Goal: Task Accomplishment & Management: Use online tool/utility

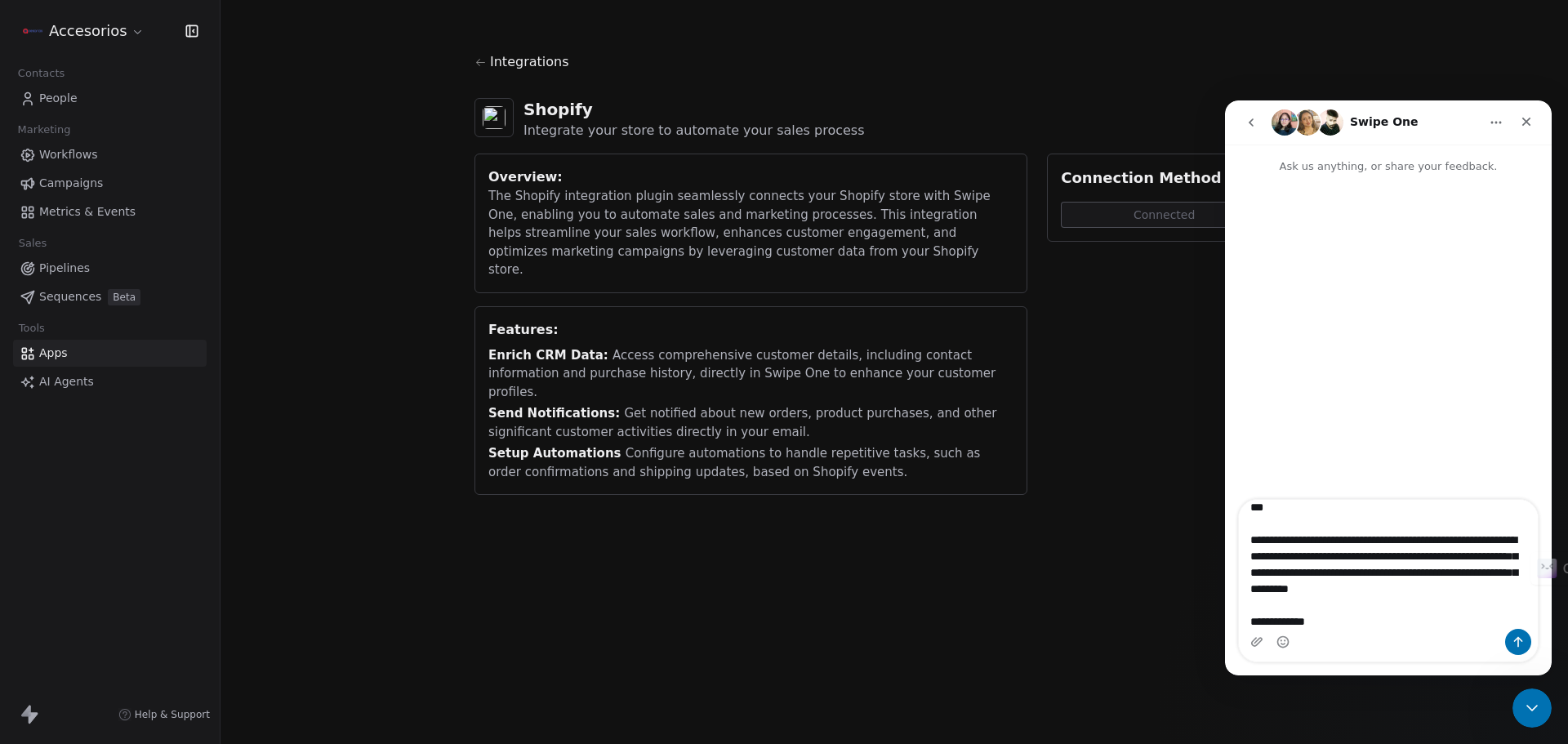
scroll to position [27, 0]
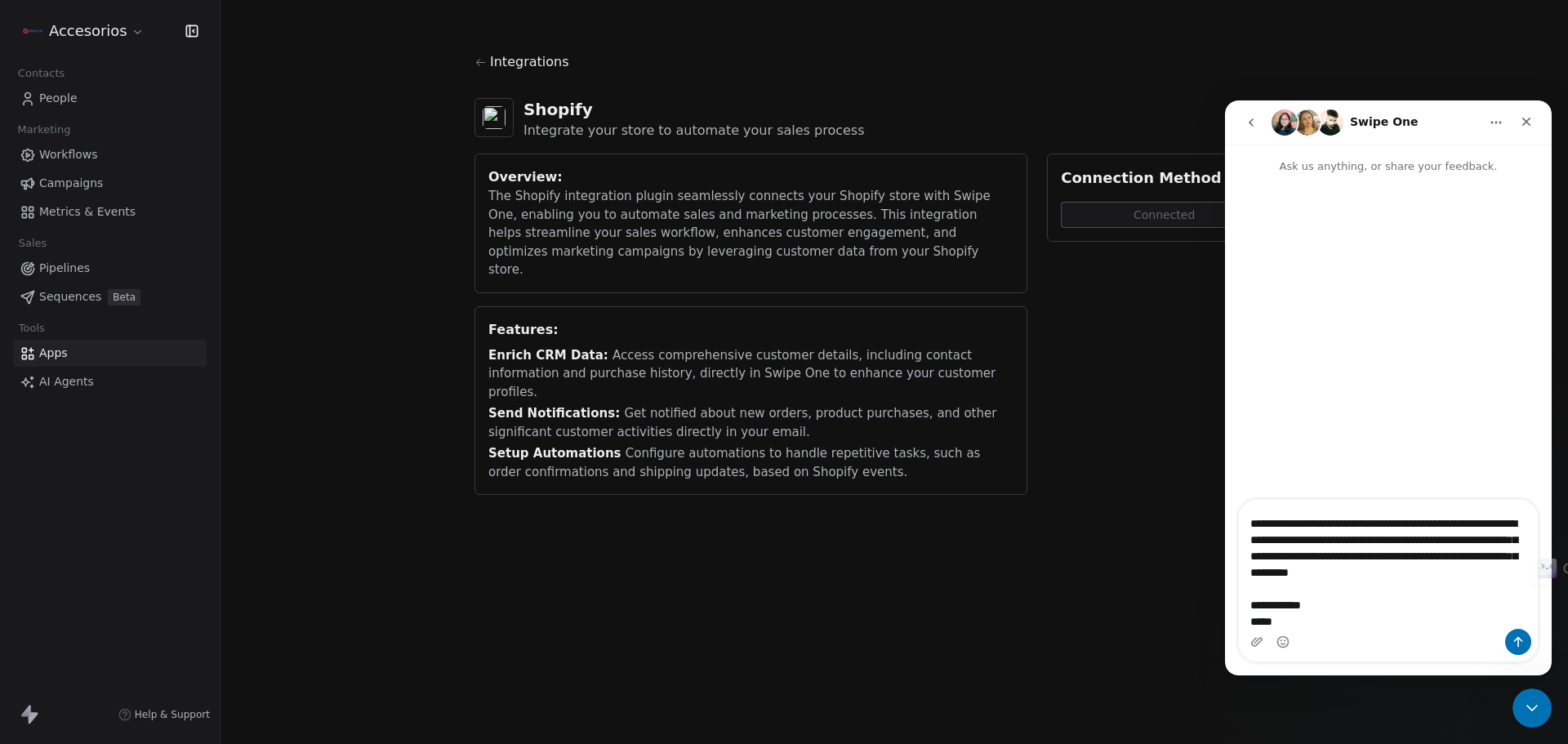
type textarea "**********"
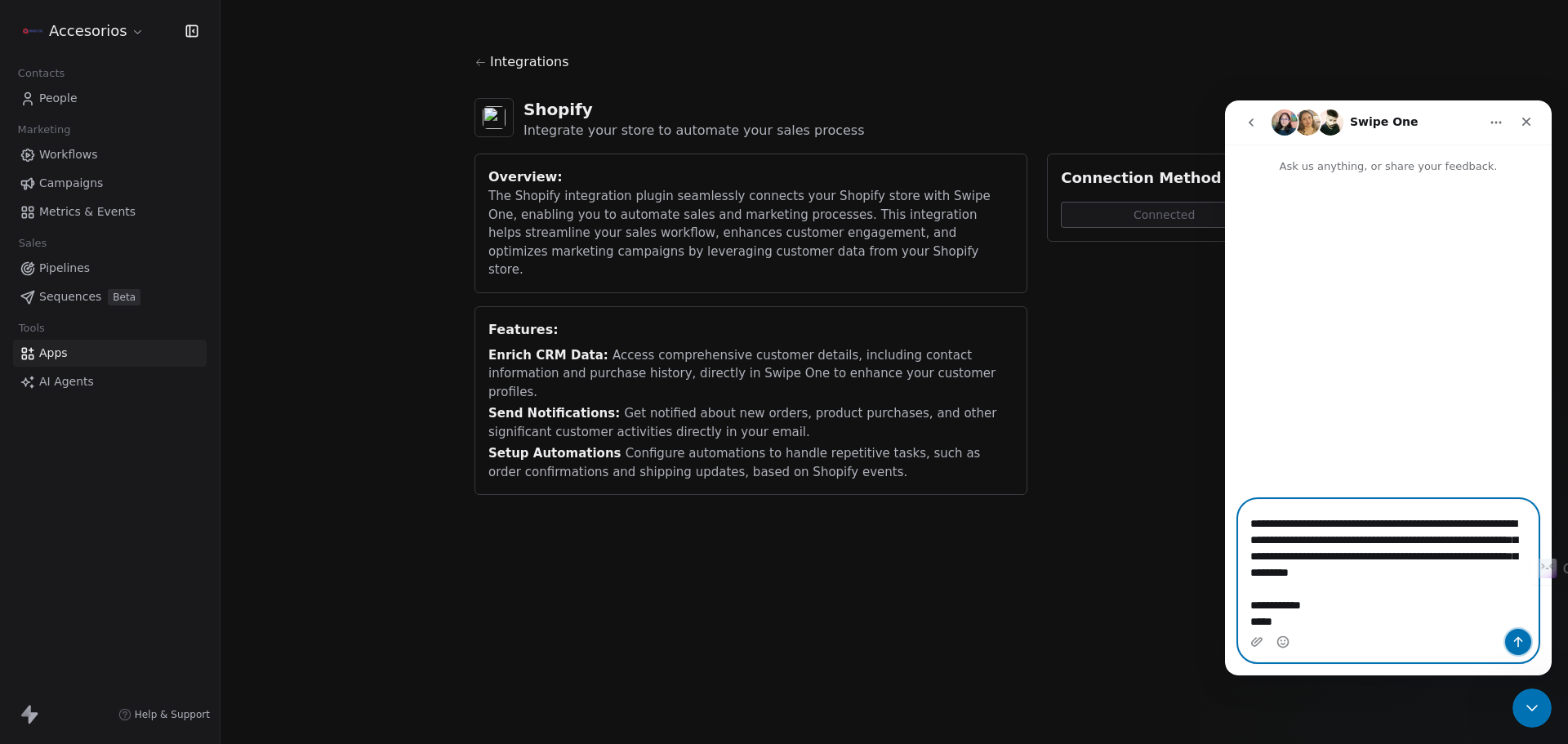
click at [1517, 645] on icon "Send a message…" at bounding box center [1518, 641] width 13 height 13
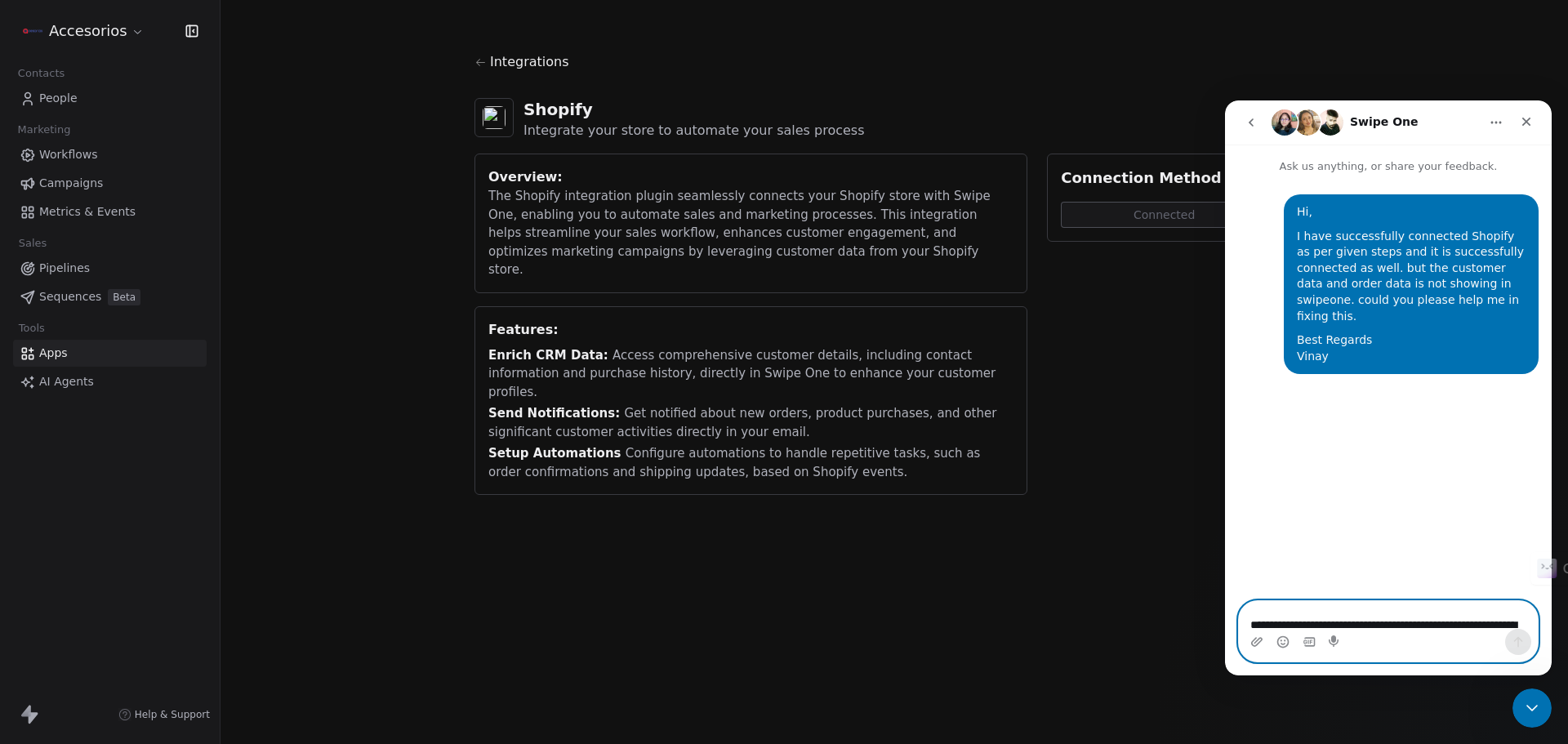
scroll to position [0, 0]
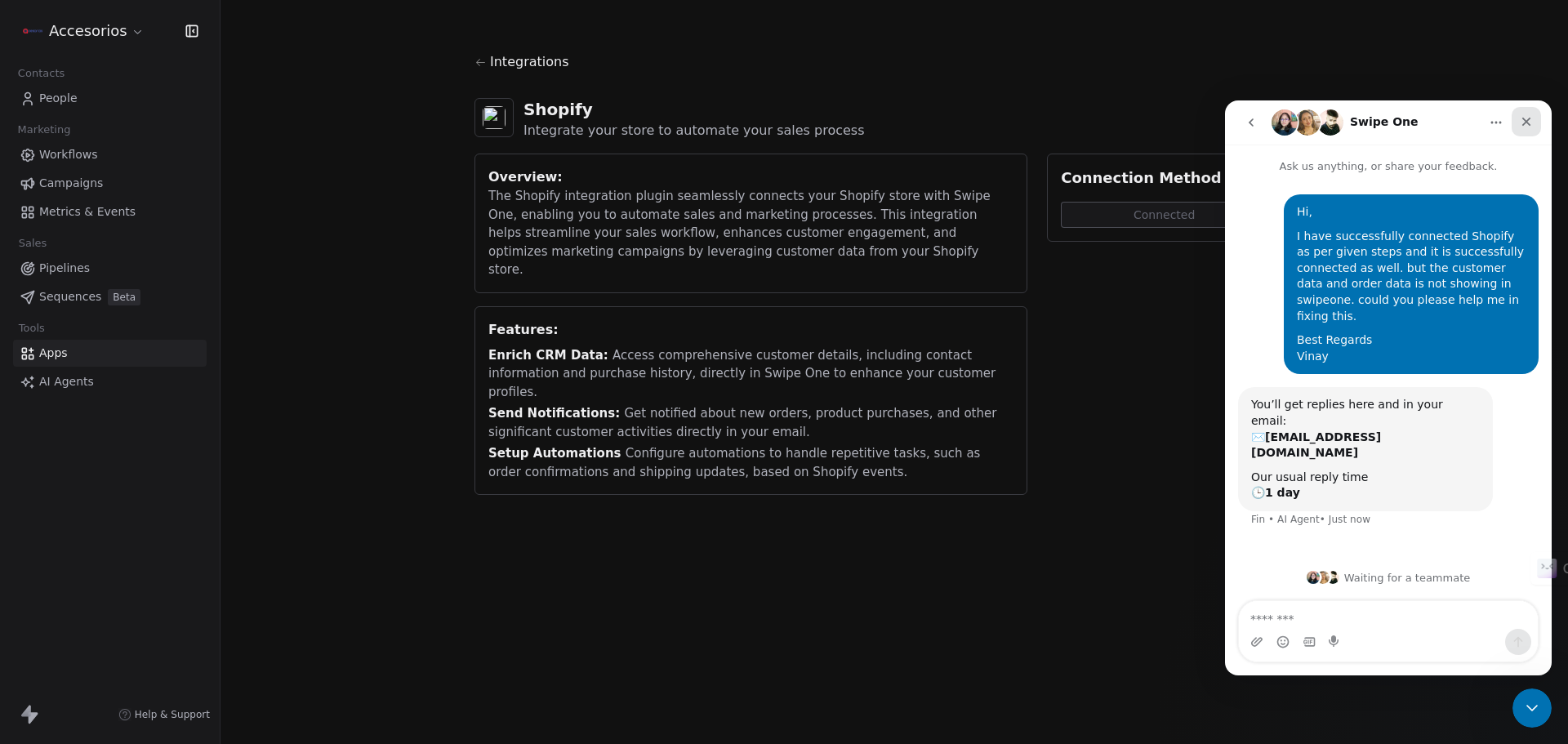
click at [1534, 116] on div "Close" at bounding box center [1527, 122] width 29 height 29
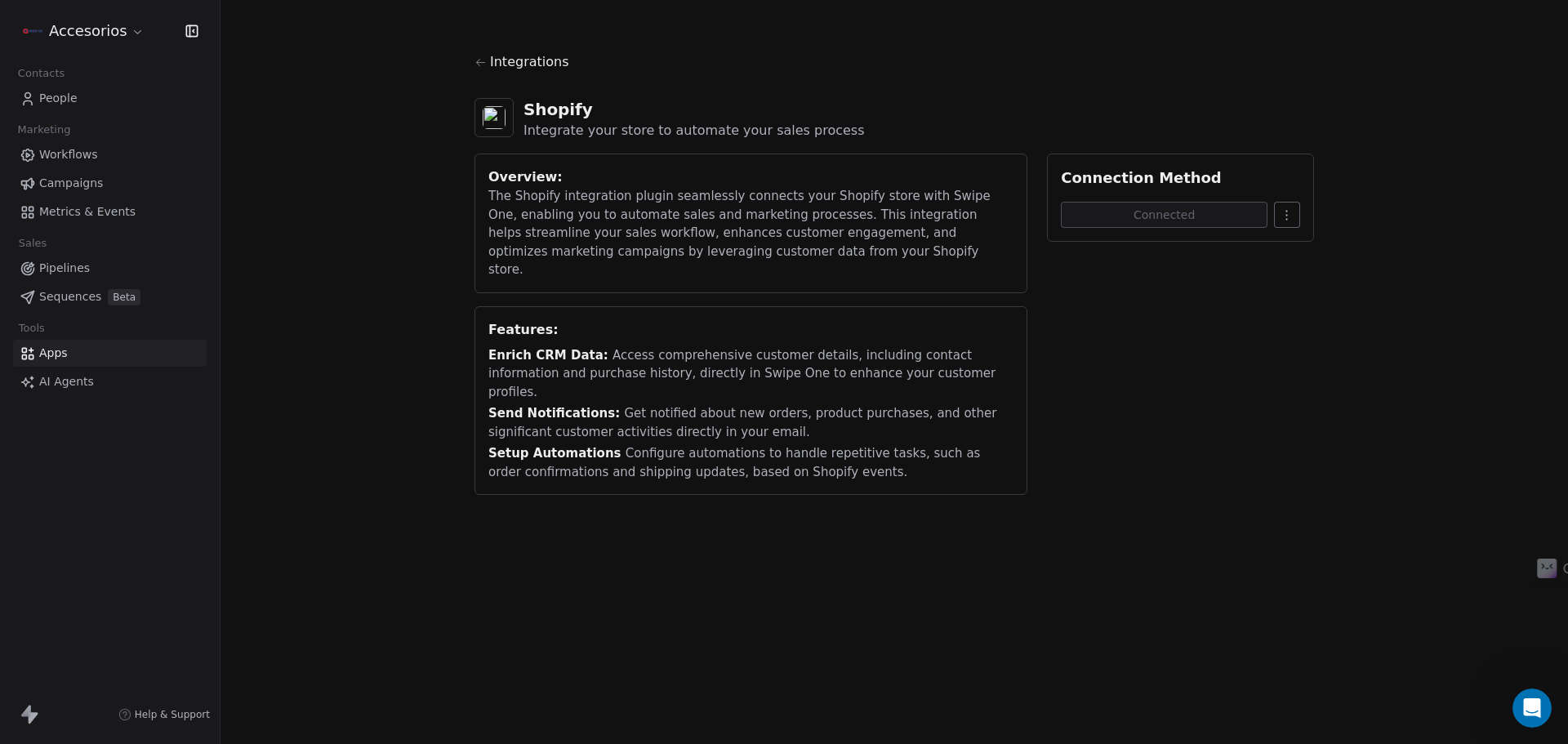
click at [84, 94] on link "People" at bounding box center [109, 98] width 194 height 27
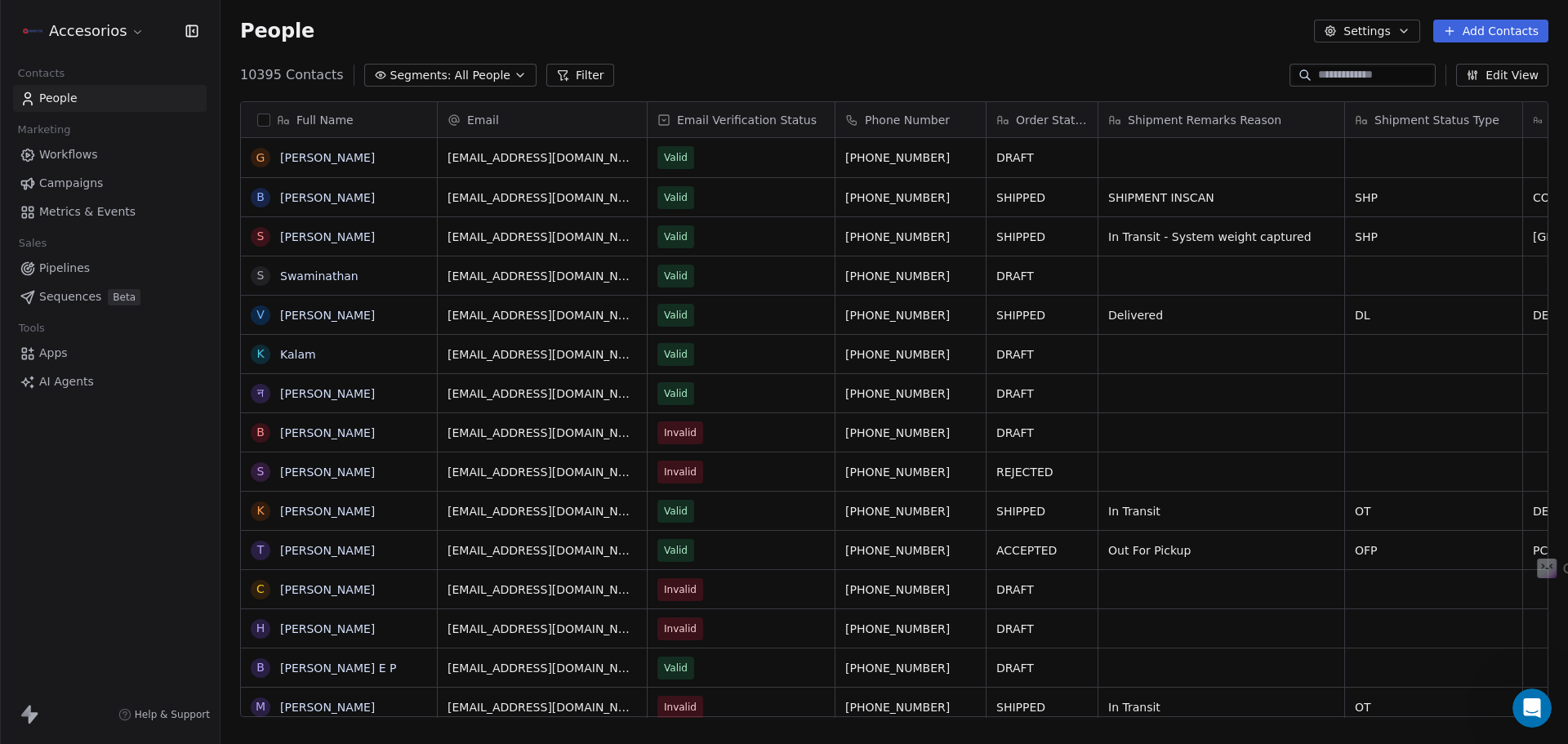
scroll to position [642, 1335]
click at [61, 353] on span "Apps" at bounding box center [53, 353] width 28 height 17
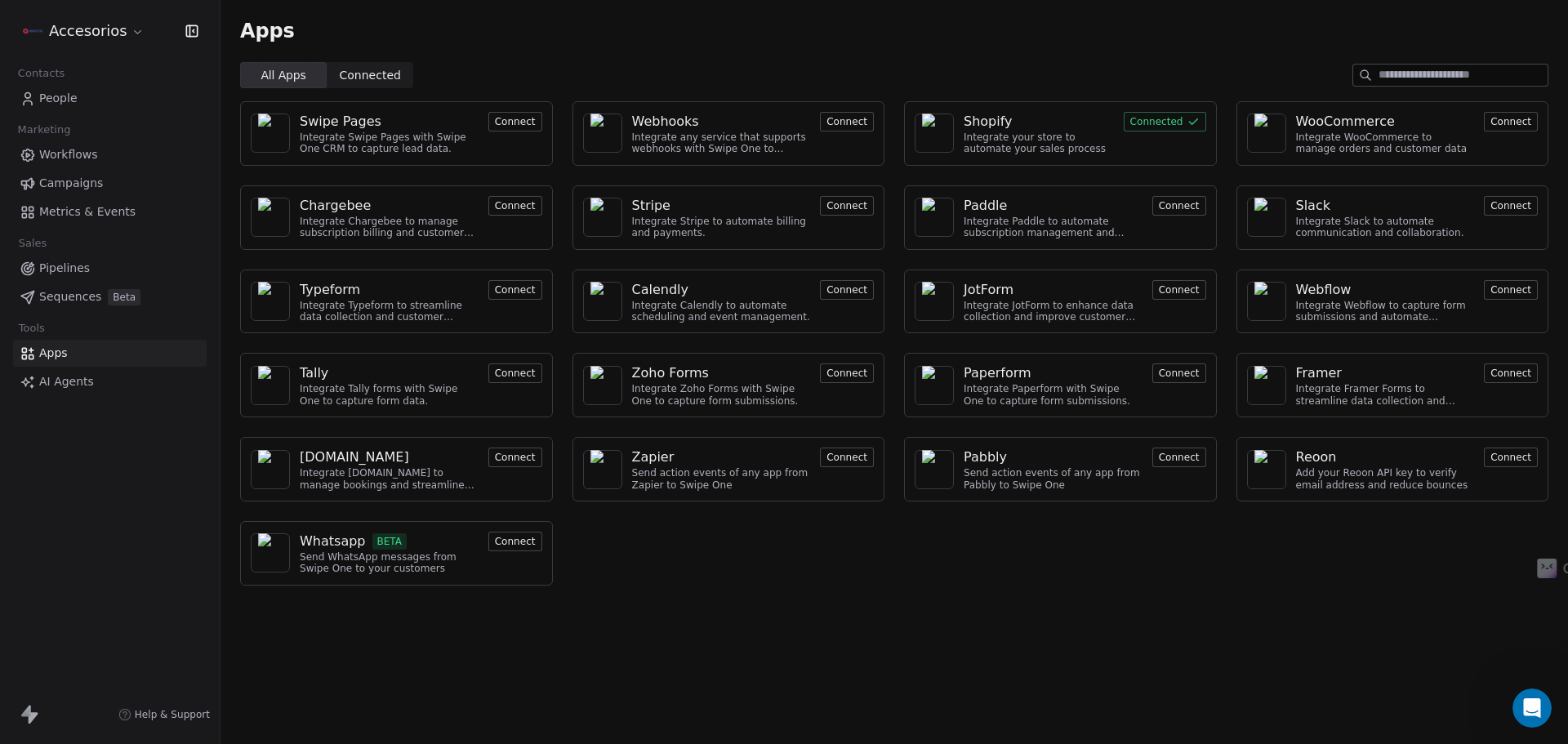
click at [971, 139] on div "Integrate your store to automate your sales process" at bounding box center [1039, 143] width 150 height 23
click at [944, 134] on img at bounding box center [934, 133] width 24 height 39
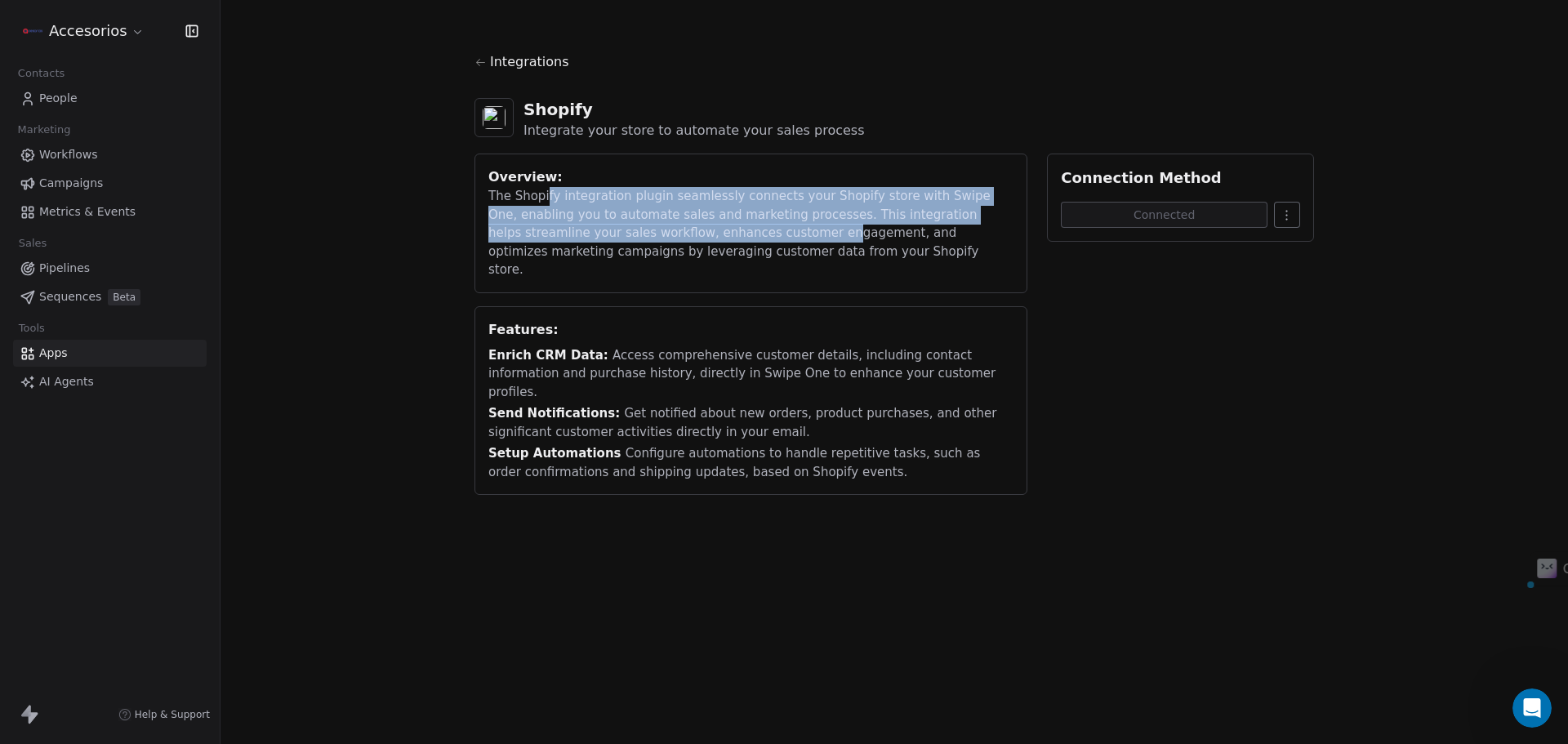
drag, startPoint x: 546, startPoint y: 198, endPoint x: 706, endPoint y: 250, distance: 168.2
click at [722, 240] on div "The Shopify integration plugin seamlessly connects your Shopify store with Swip…" at bounding box center [751, 233] width 525 height 92
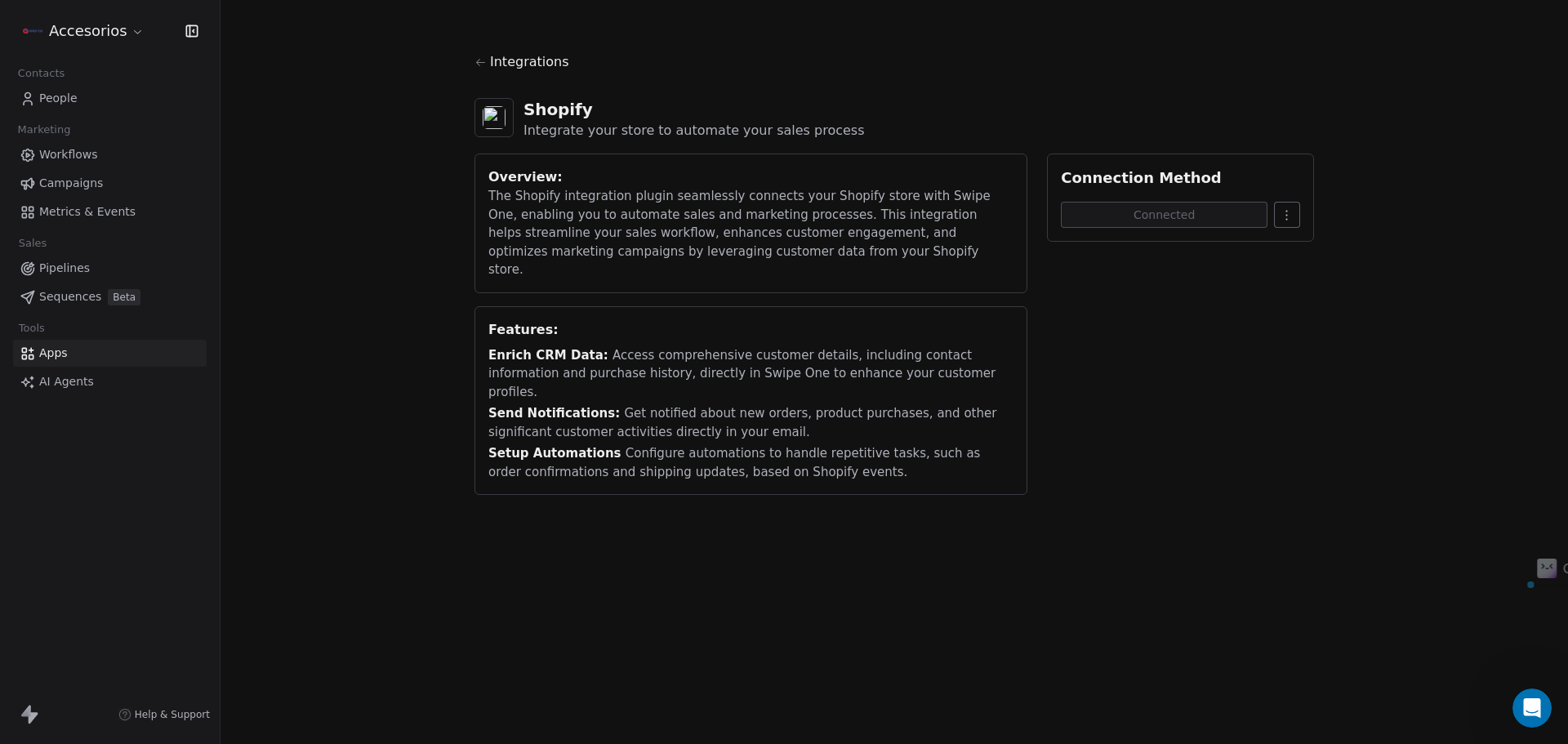
click at [643, 353] on div "Enrich CRM Data: Access comprehensive customer details, including contact infor…" at bounding box center [751, 374] width 525 height 55
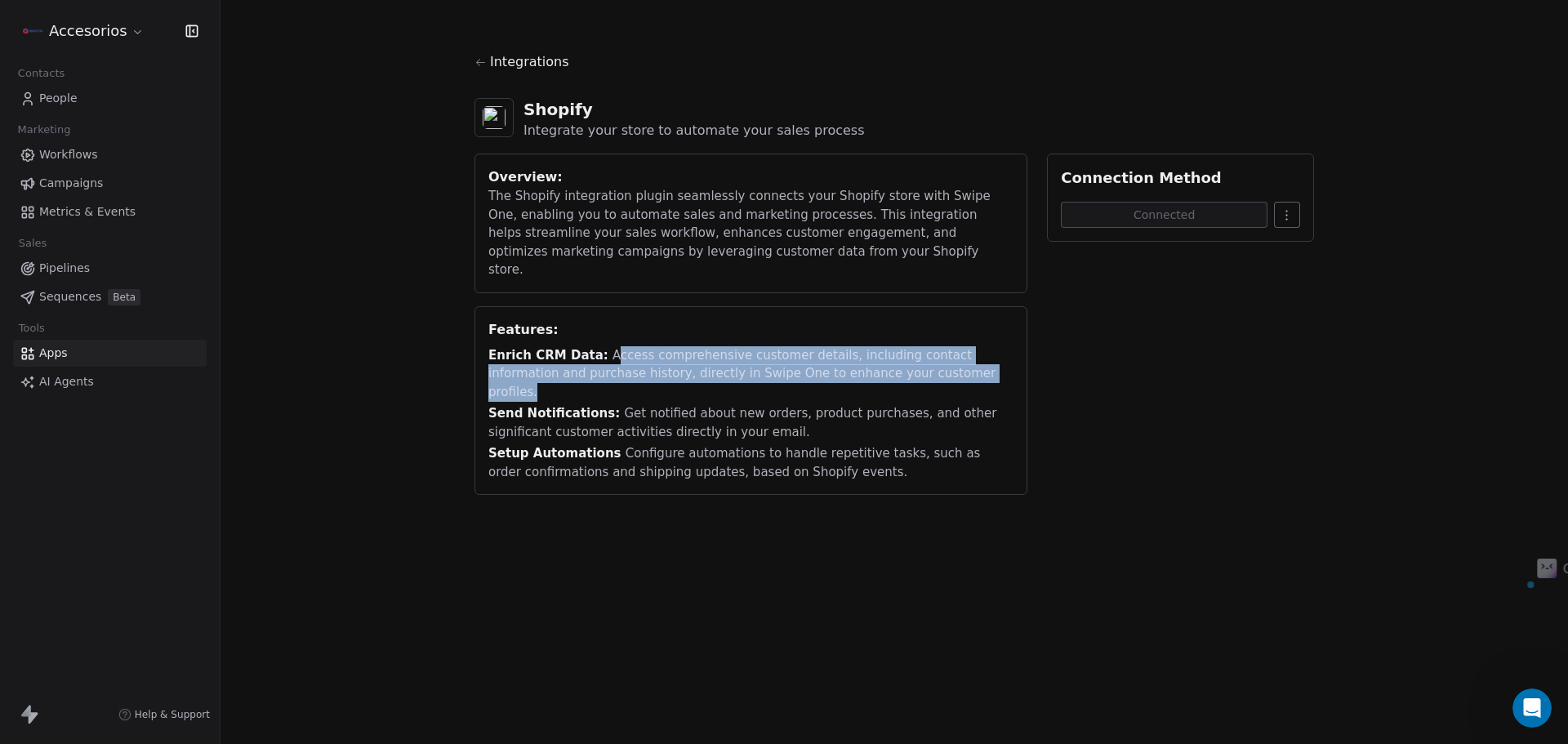
drag, startPoint x: 603, startPoint y: 332, endPoint x: 920, endPoint y: 349, distance: 317.5
click at [920, 349] on div "Enrich CRM Data: Access comprehensive customer details, including contact infor…" at bounding box center [751, 374] width 525 height 55
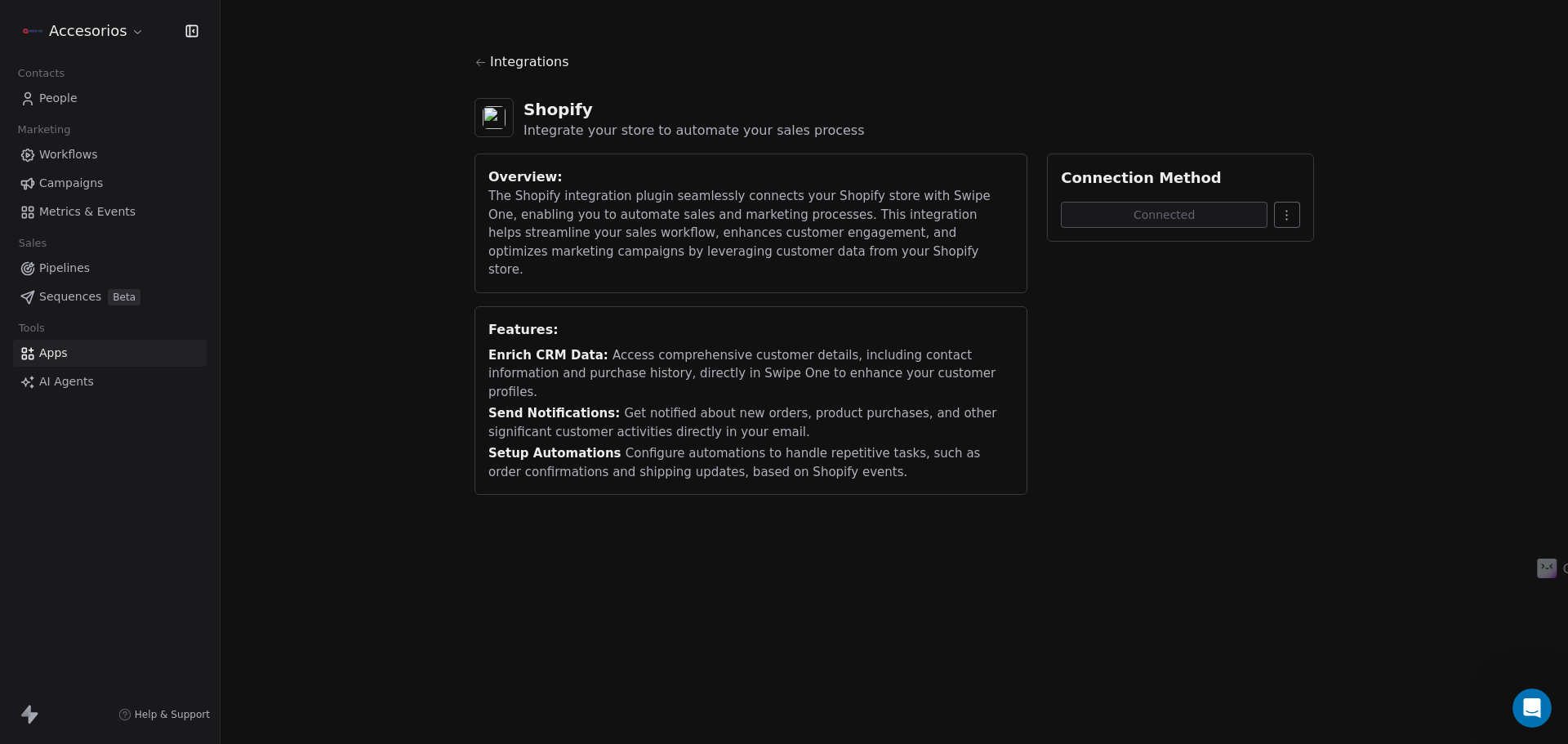
click at [70, 155] on span "Workflows" at bounding box center [68, 155] width 59 height 17
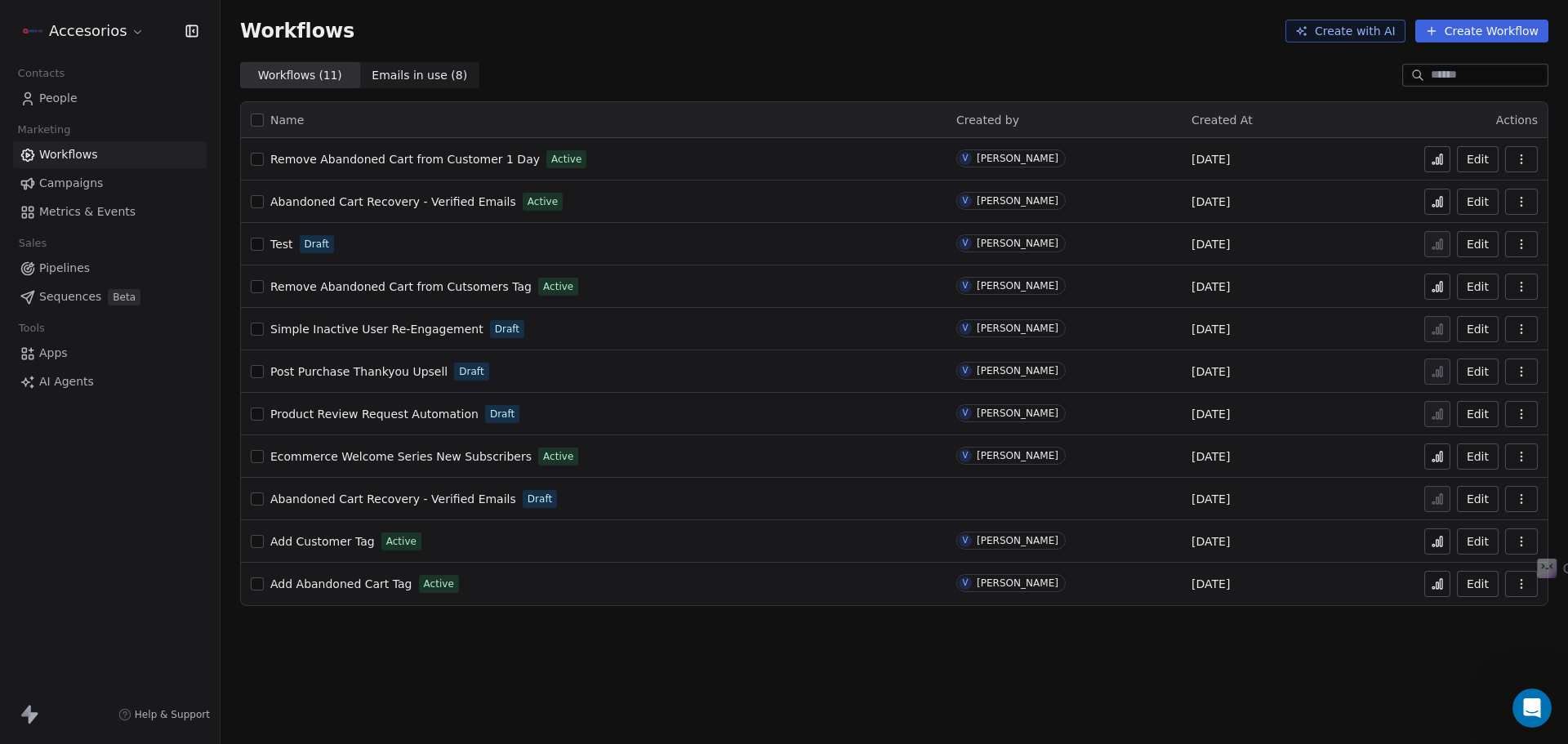
click at [1475, 33] on button "Create Workflow" at bounding box center [1482, 31] width 133 height 23
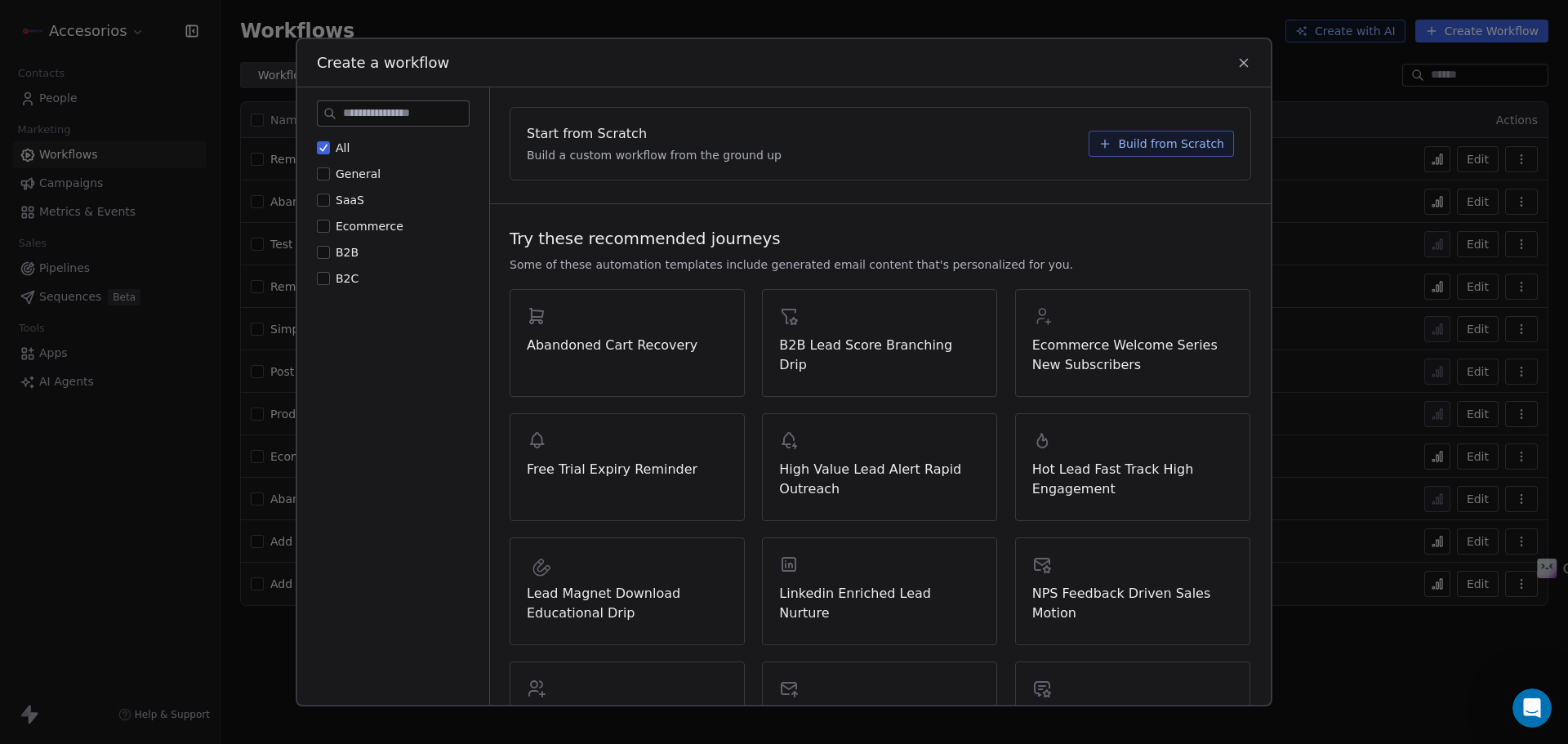
click at [1171, 142] on span "Build from Scratch" at bounding box center [1171, 143] width 106 height 16
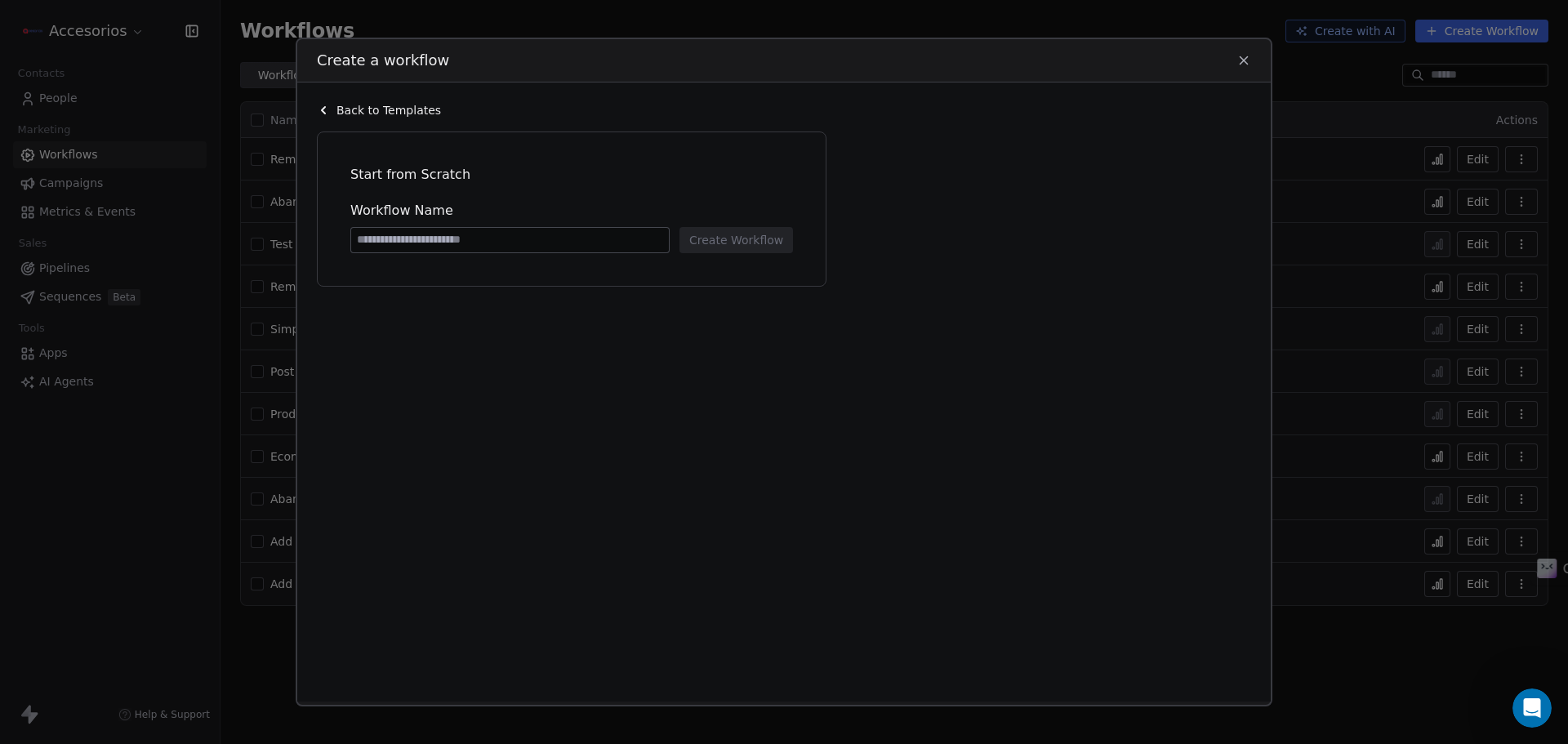
click at [483, 234] on input at bounding box center [509, 240] width 318 height 24
click at [1237, 57] on icon at bounding box center [1244, 60] width 15 height 15
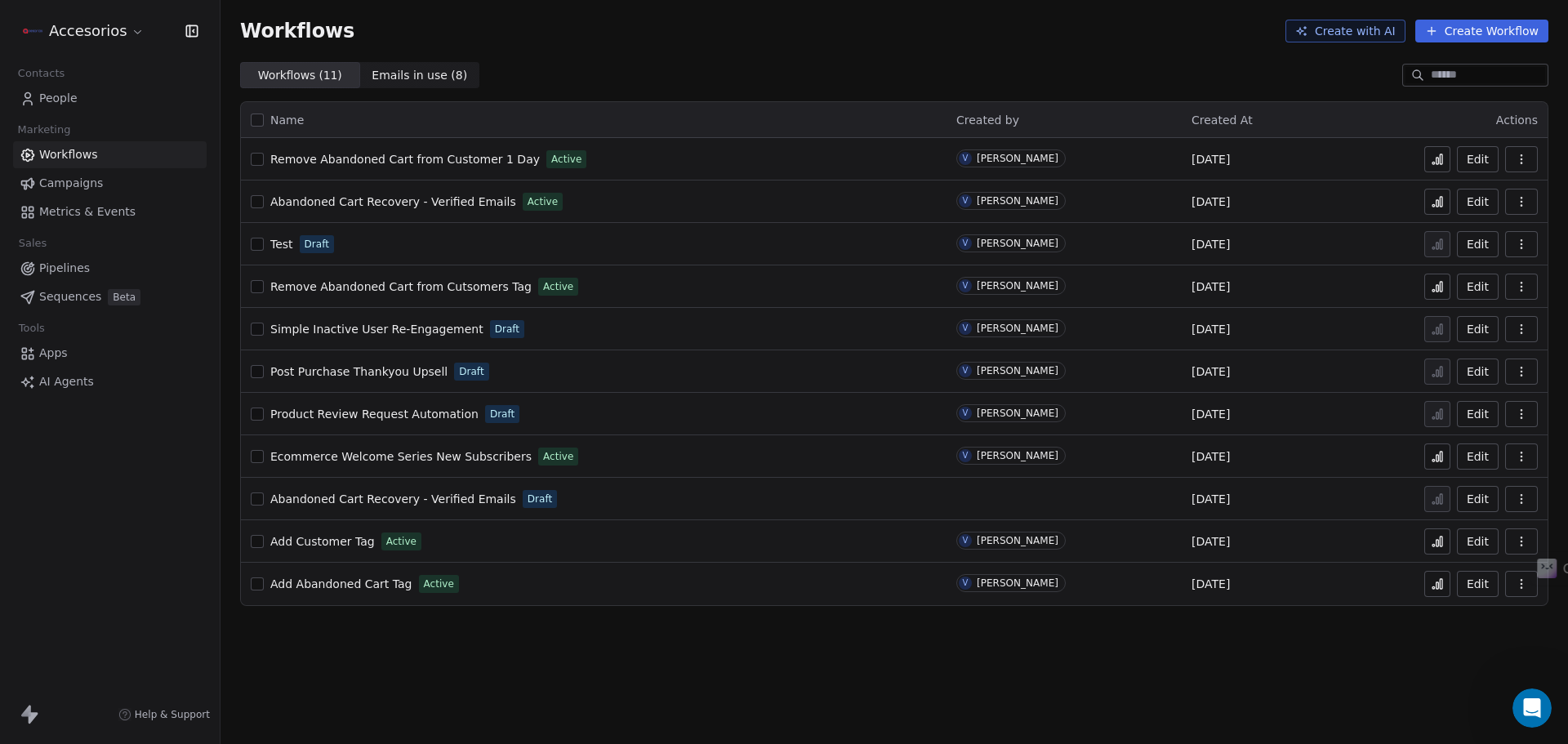
click at [1471, 240] on button "Edit" at bounding box center [1477, 244] width 41 height 26
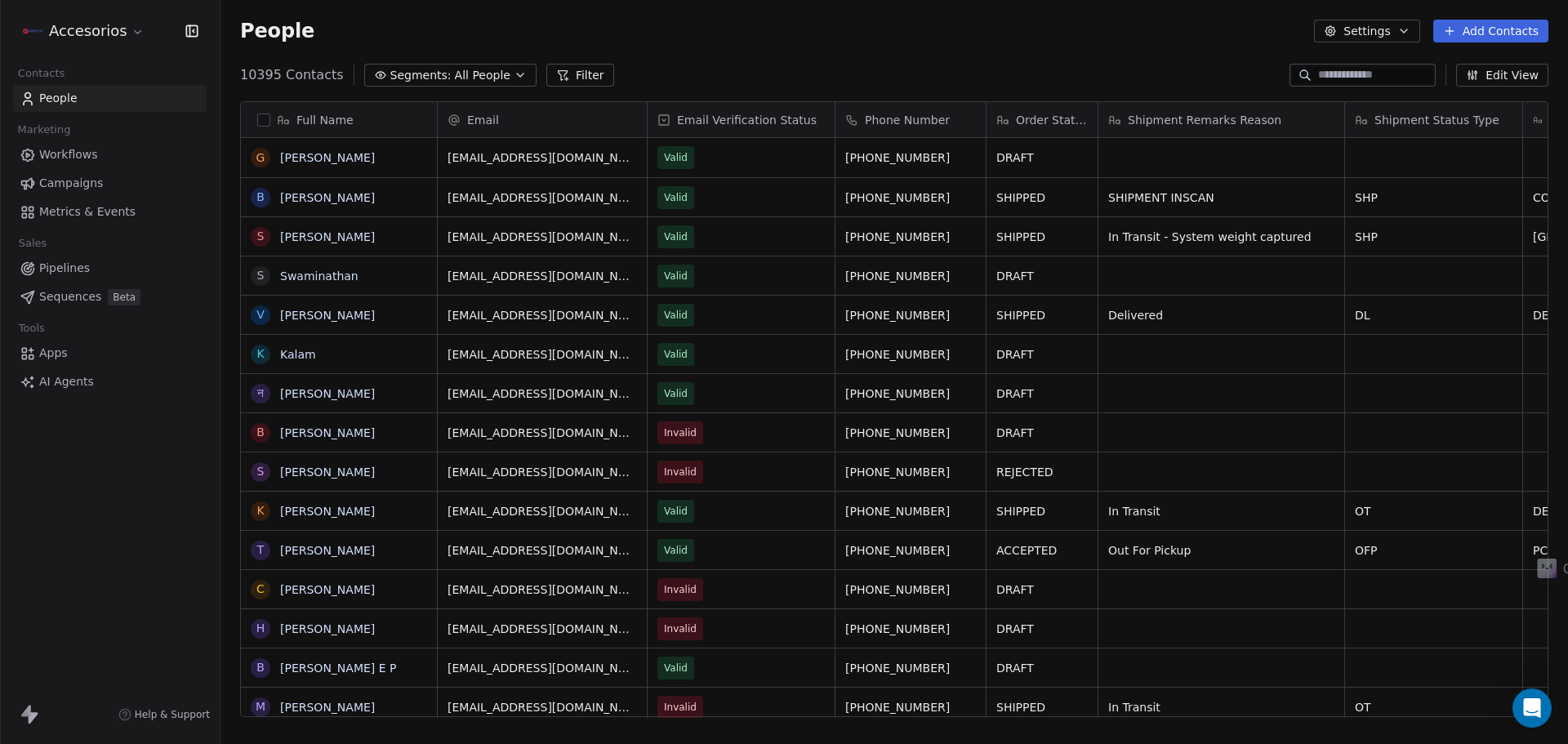
scroll to position [642, 1335]
click at [89, 150] on span "Workflows" at bounding box center [68, 155] width 59 height 17
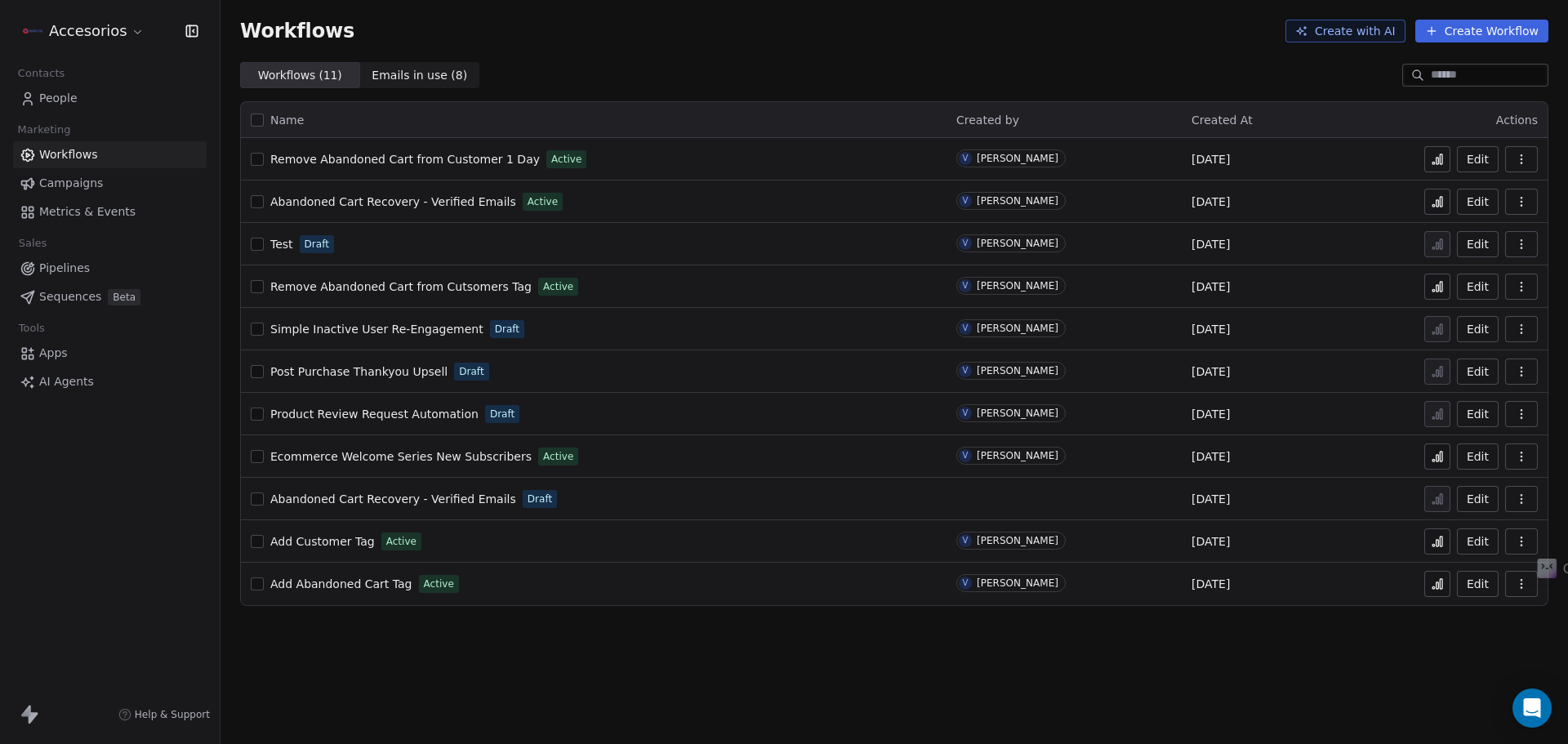
click at [94, 205] on span "Metrics & Events" at bounding box center [87, 212] width 97 height 17
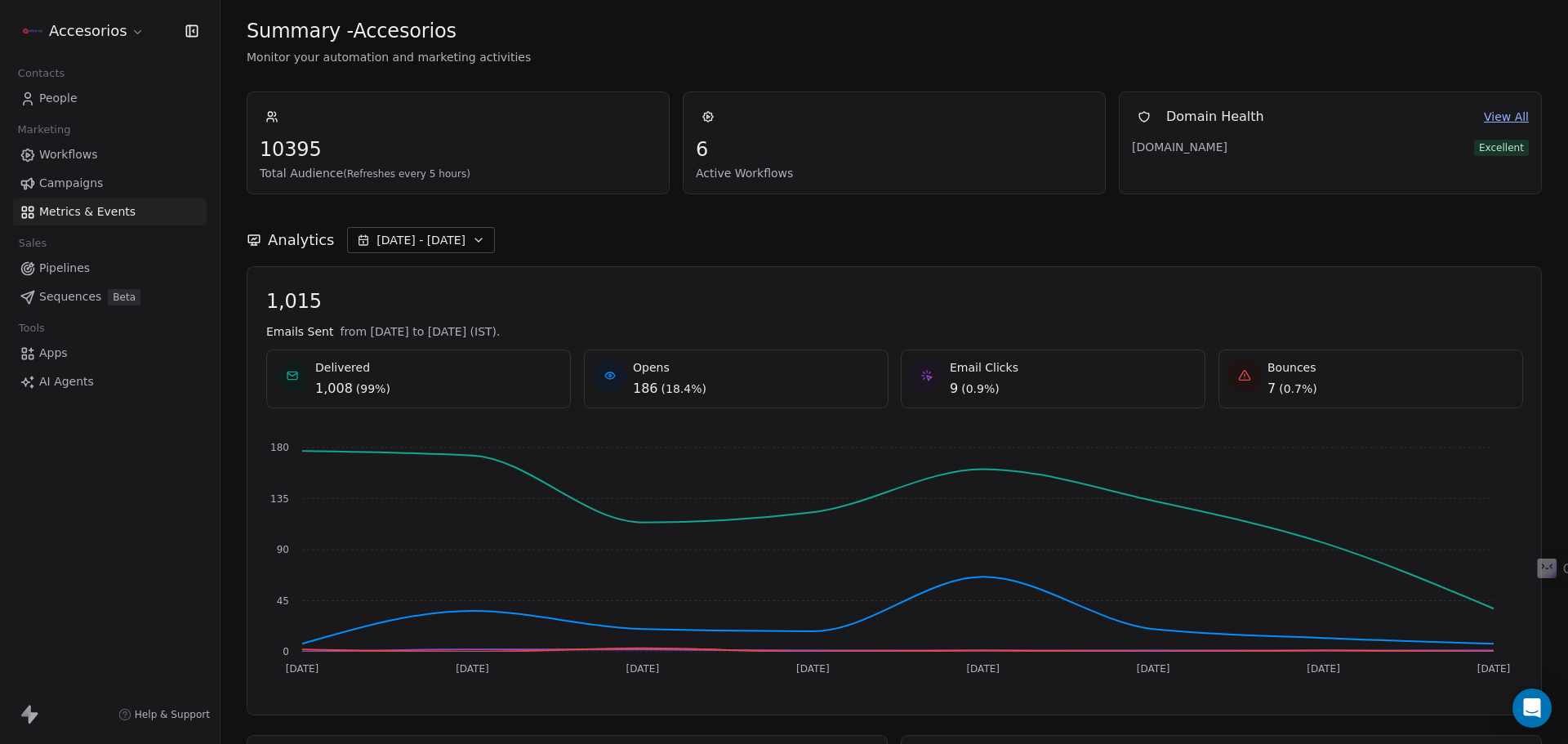
click at [109, 153] on link "Workflows" at bounding box center [109, 154] width 194 height 27
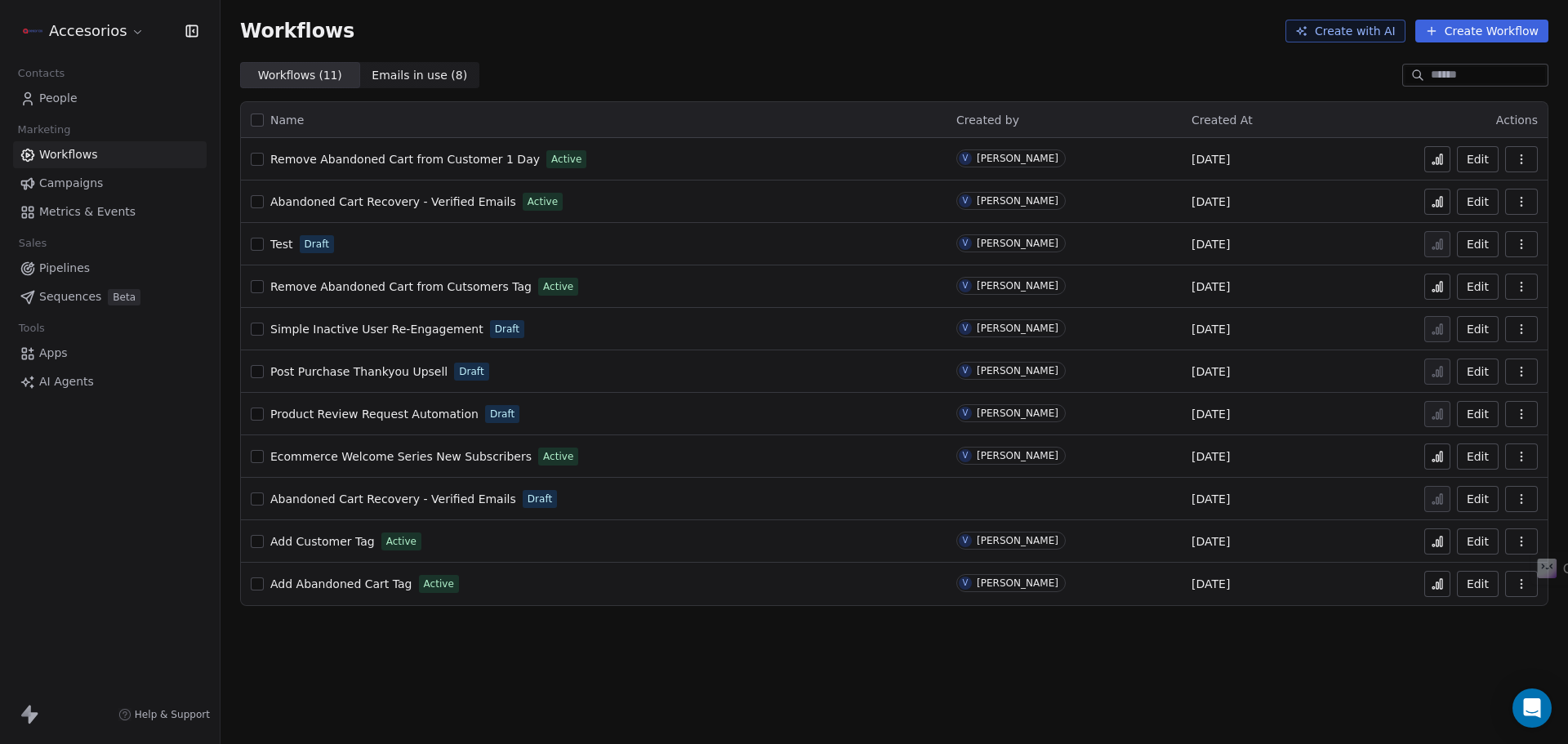
click at [1470, 234] on button "Edit" at bounding box center [1477, 244] width 41 height 26
click at [81, 91] on link "People" at bounding box center [109, 98] width 194 height 27
